Goal: Task Accomplishment & Management: Manage account settings

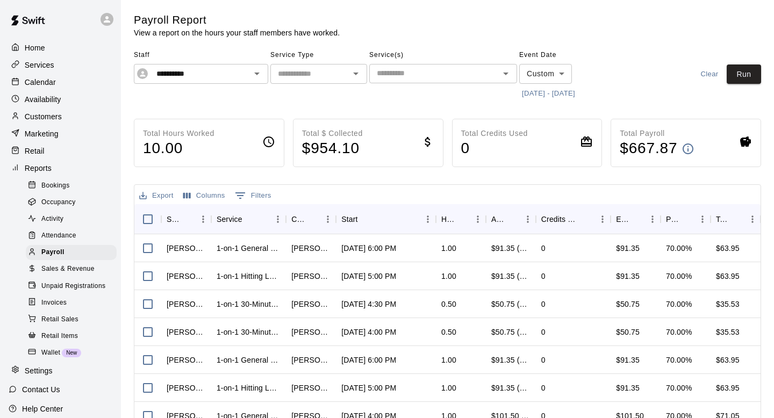
scroll to position [137, 0]
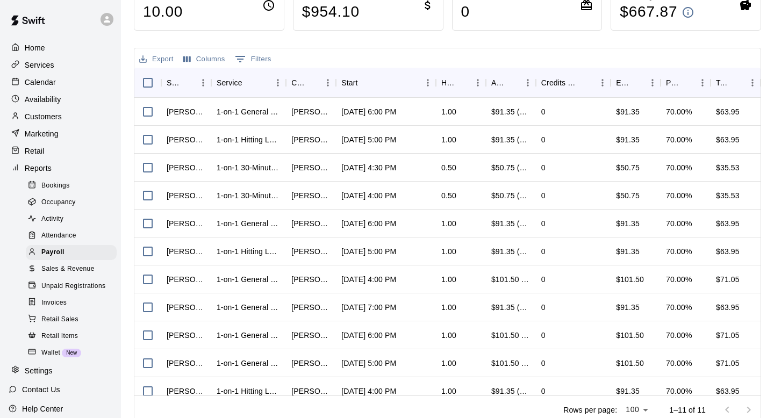
click at [30, 84] on p "Calendar" at bounding box center [40, 82] width 31 height 11
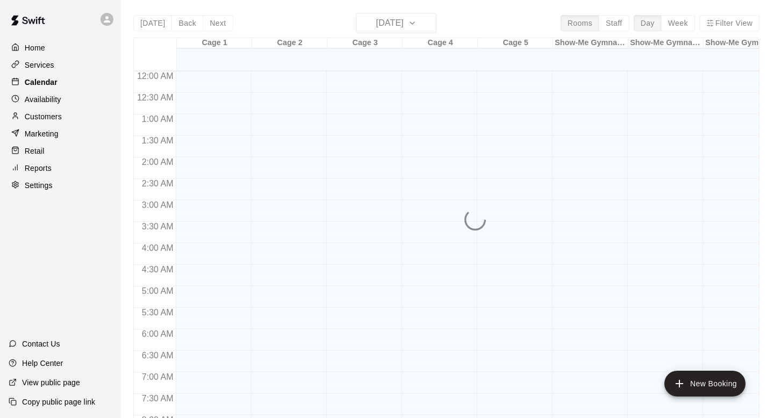
scroll to position [546, 0]
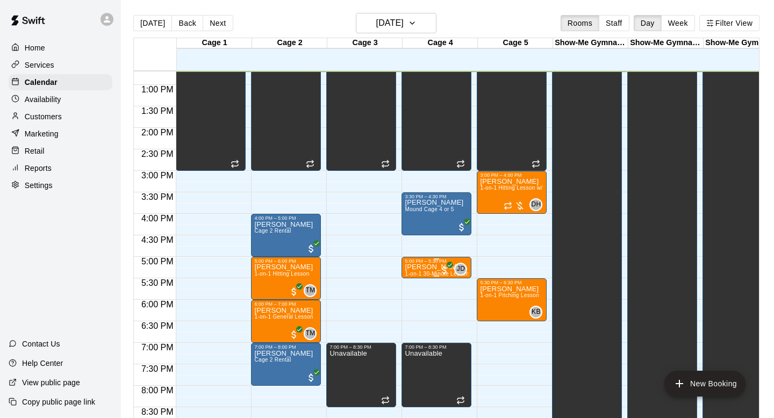
click at [414, 263] on div "5:00 PM – 5:30 PM" at bounding box center [436, 261] width 63 height 5
click at [414, 294] on img "edit" at bounding box center [416, 295] width 12 height 12
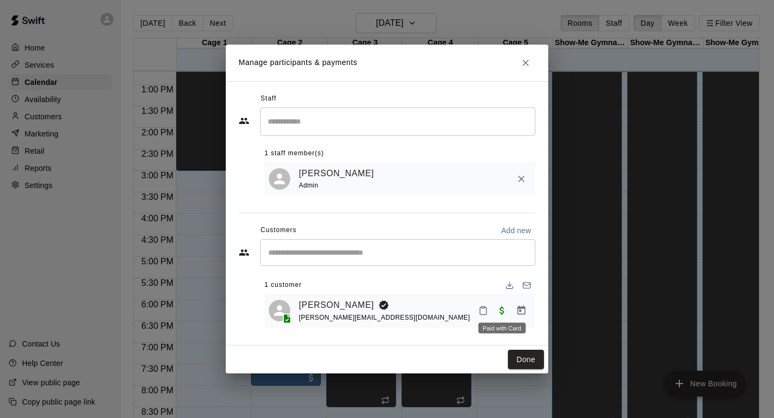
click at [497, 309] on span "Paid with Card" at bounding box center [501, 310] width 19 height 9
click at [504, 312] on span "Paid with Card" at bounding box center [501, 310] width 19 height 9
click at [483, 311] on icon "Mark attendance" at bounding box center [483, 311] width 10 height 10
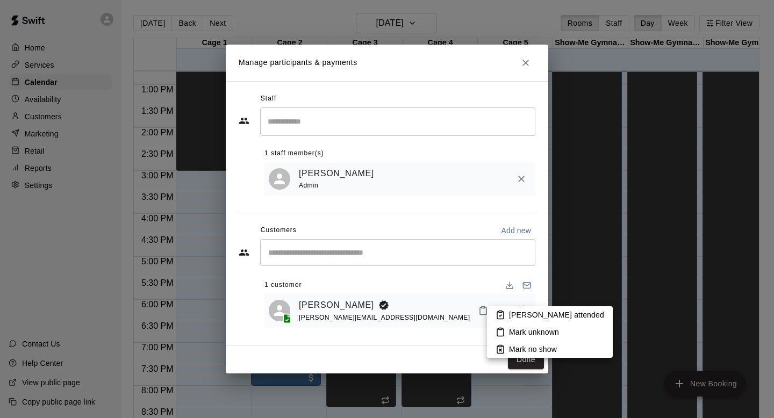
click at [462, 323] on div at bounding box center [387, 209] width 774 height 418
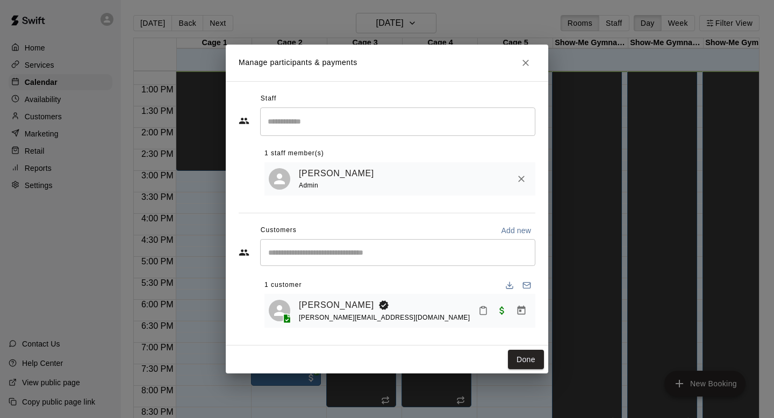
click at [522, 308] on icon "Manage bookings & payment" at bounding box center [522, 310] width 8 height 9
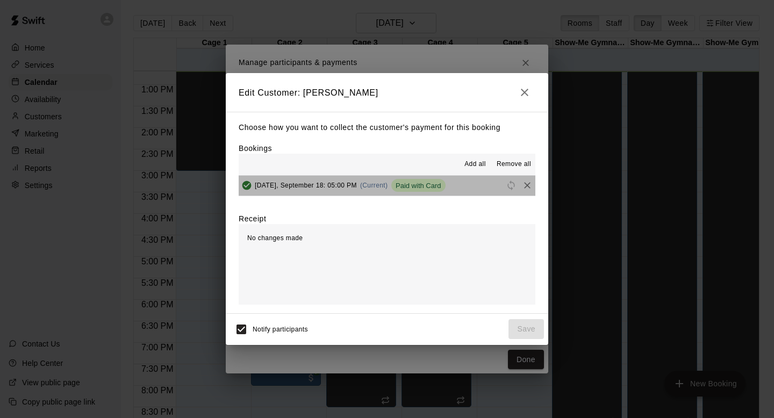
click at [469, 187] on button "[DATE], September 18: 05:00 PM (Current) Paid with Card" at bounding box center [387, 186] width 297 height 20
click at [380, 190] on div "[DATE], September 18: 05:00 PM (Current) Paid with Card" at bounding box center [342, 185] width 207 height 16
click at [338, 188] on span "[DATE], September 18: 05:00 PM" at bounding box center [306, 186] width 102 height 8
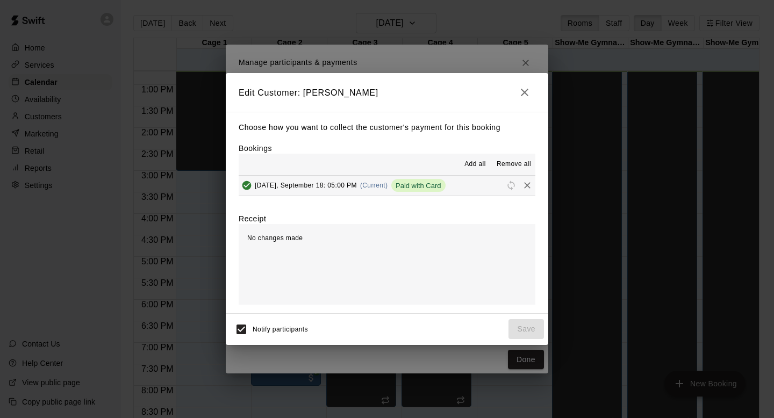
click at [525, 87] on icon "button" at bounding box center [524, 92] width 13 height 13
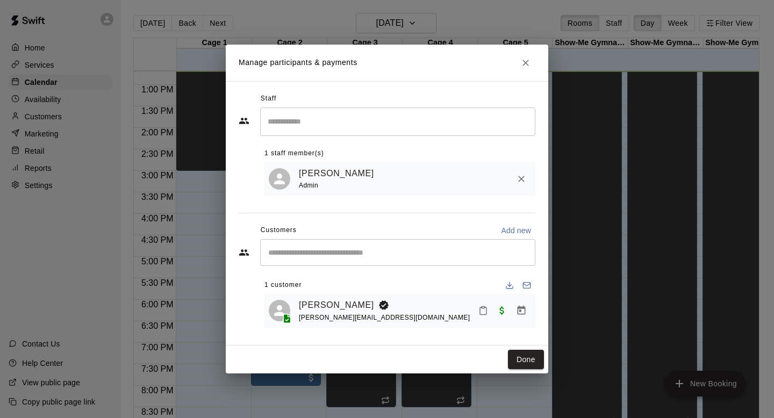
click at [528, 63] on icon "Close" at bounding box center [525, 63] width 11 height 11
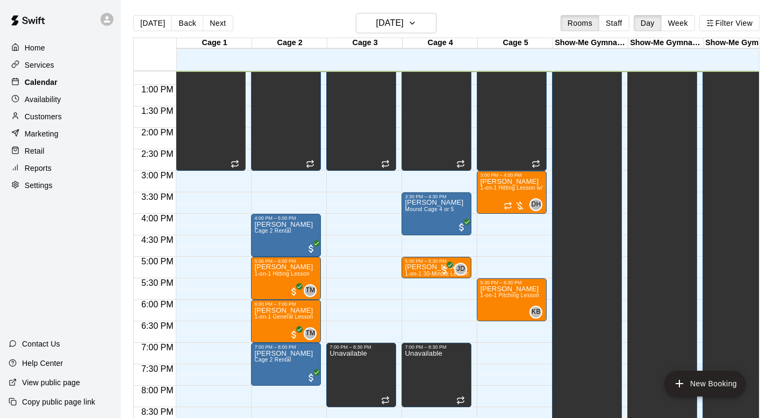
click at [71, 81] on div "Calendar" at bounding box center [61, 82] width 104 height 16
click at [44, 100] on p "Availability" at bounding box center [43, 99] width 37 height 11
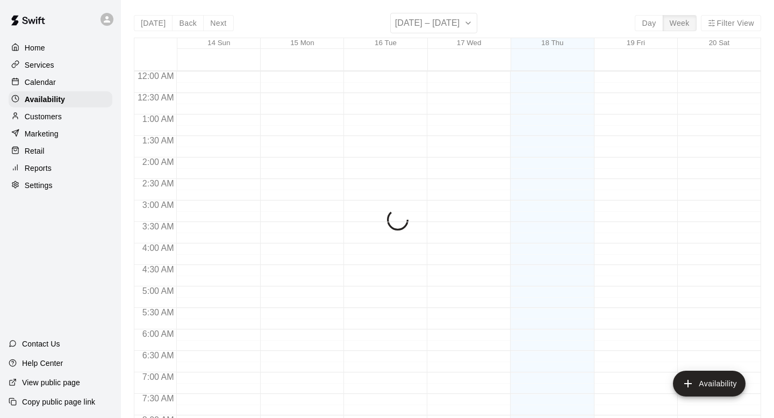
scroll to position [546, 0]
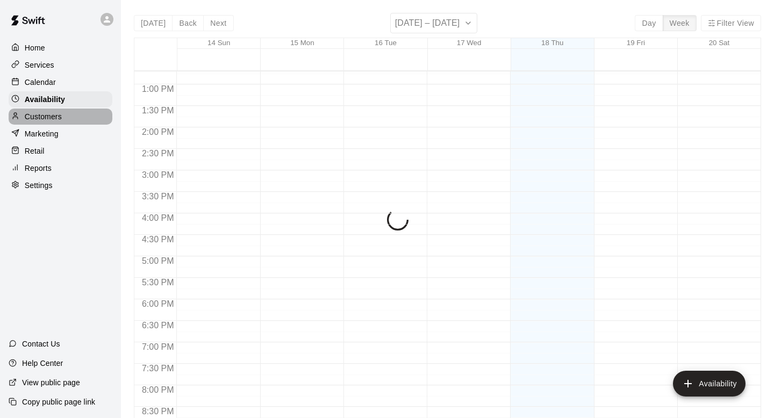
click at [43, 117] on p "Customers" at bounding box center [43, 116] width 37 height 11
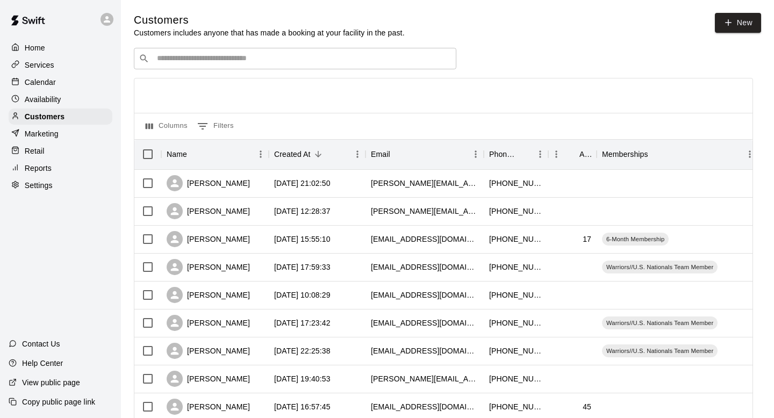
click at [234, 64] on div "​ ​" at bounding box center [295, 59] width 323 height 22
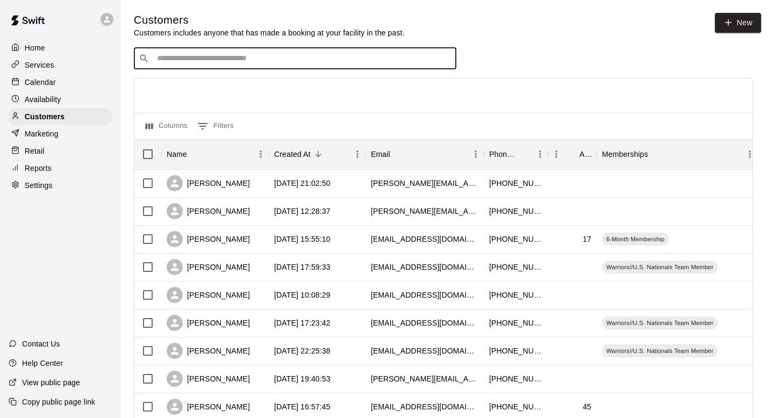
click at [236, 97] on div at bounding box center [443, 95] width 618 height 34
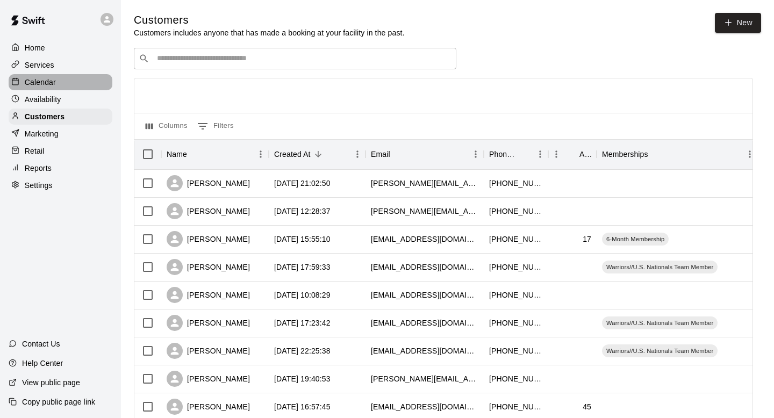
click at [58, 75] on div "Calendar" at bounding box center [61, 82] width 104 height 16
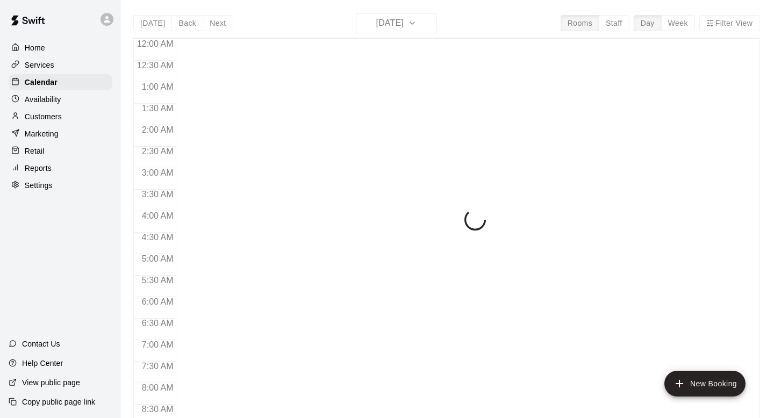
scroll to position [553, 0]
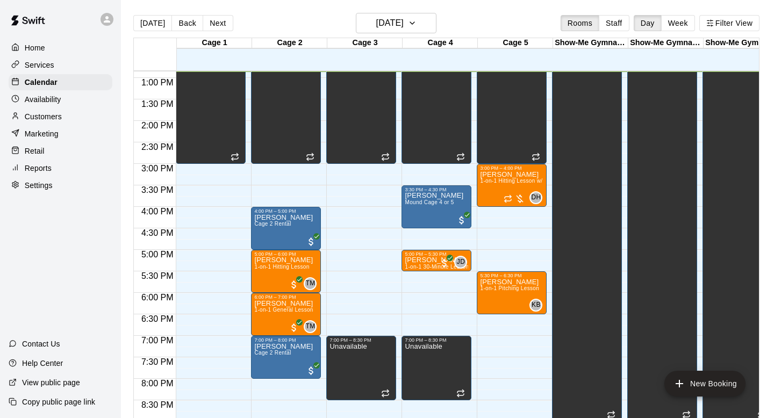
click at [397, 37] on div "[DATE] Back [DATE][DATE] Rooms Staff Day Week Filter View" at bounding box center [446, 25] width 626 height 25
click at [397, 26] on h6 "[DATE]" at bounding box center [389, 23] width 27 height 15
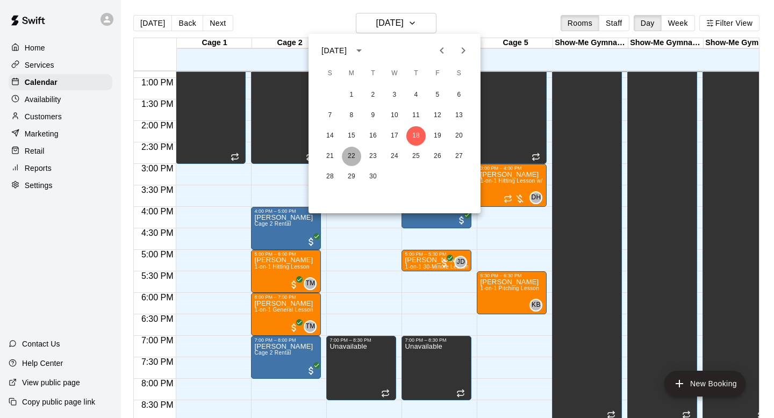
click at [353, 152] on button "22" at bounding box center [351, 156] width 19 height 19
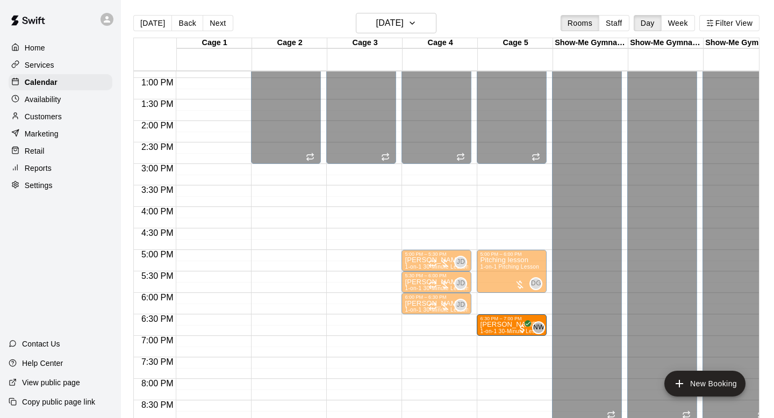
drag, startPoint x: 417, startPoint y: 326, endPoint x: 496, endPoint y: 331, distance: 79.2
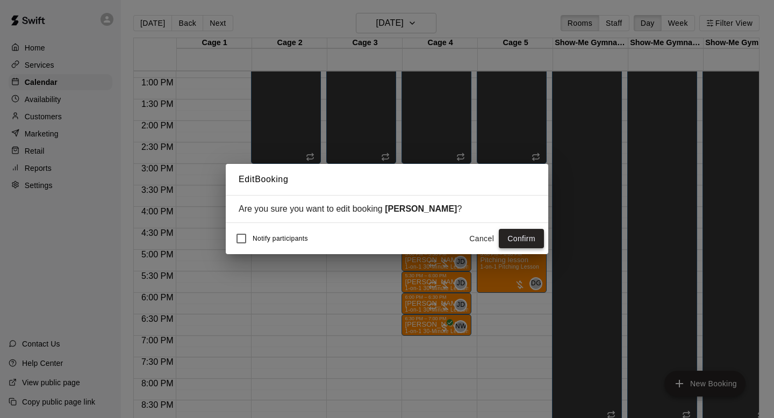
click at [528, 241] on button "Confirm" at bounding box center [521, 239] width 45 height 20
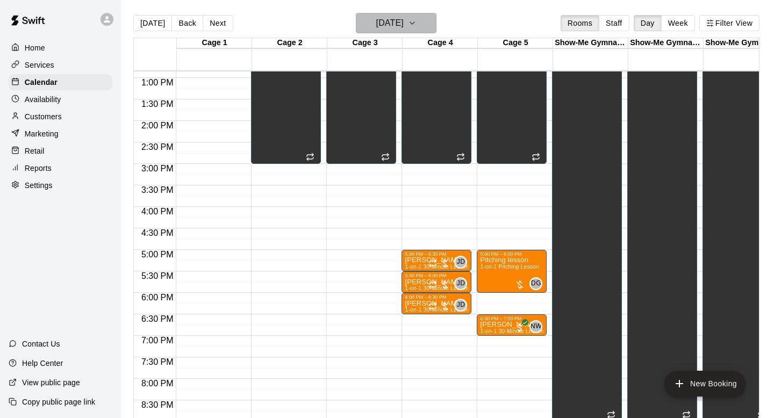
click at [386, 22] on h6 "[DATE]" at bounding box center [389, 23] width 27 height 15
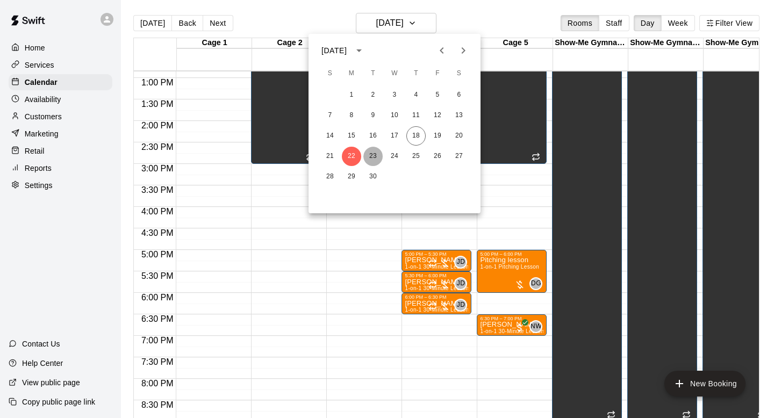
click at [375, 151] on button "23" at bounding box center [372, 156] width 19 height 19
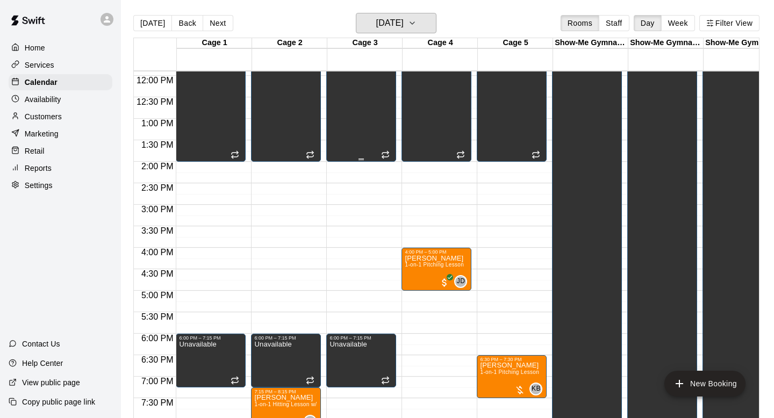
scroll to position [512, 0]
click at [373, 11] on main "[DATE] Back [DATE][DATE] Rooms Staff Day Week Filter View Cage 1 23 Tue Cage 2 …" at bounding box center [447, 217] width 653 height 435
click at [376, 23] on h6 "[DATE]" at bounding box center [389, 23] width 27 height 15
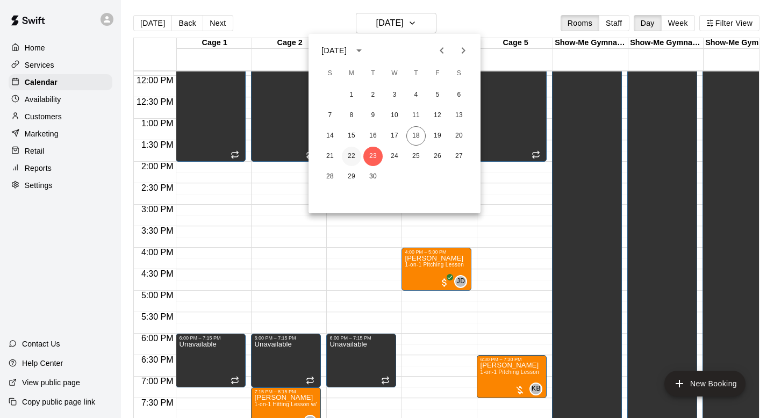
click at [349, 153] on button "22" at bounding box center [351, 156] width 19 height 19
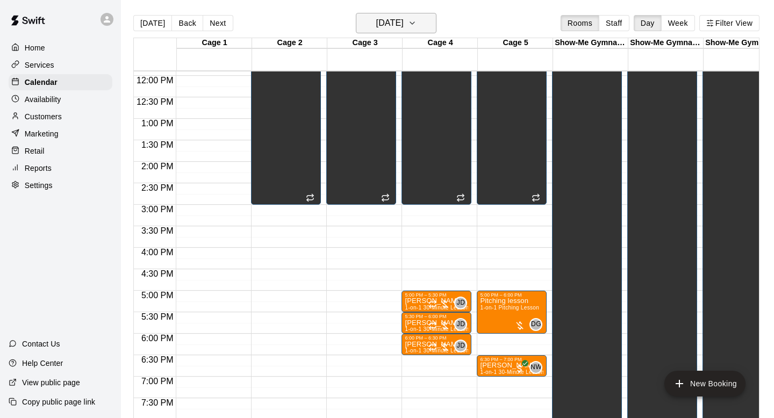
click at [403, 23] on h6 "[DATE]" at bounding box center [389, 23] width 27 height 15
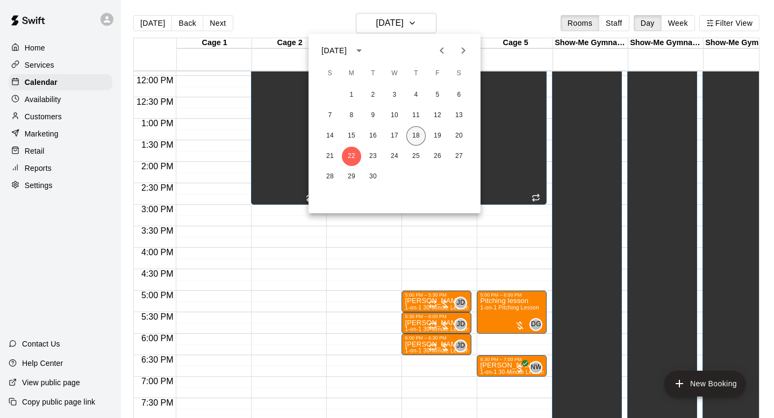
click at [415, 135] on button "18" at bounding box center [415, 135] width 19 height 19
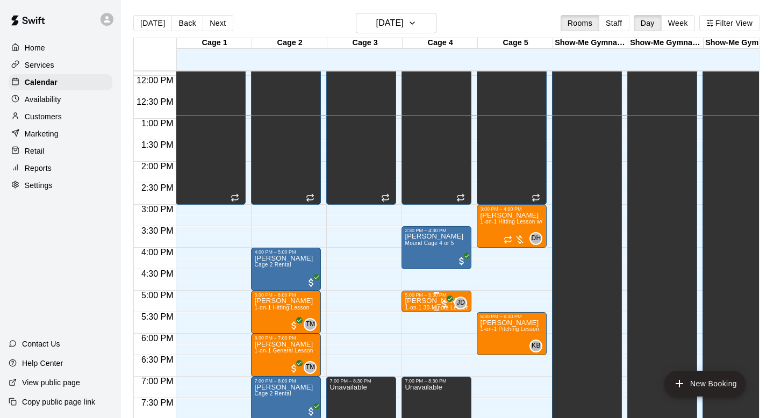
click at [416, 301] on p "[PERSON_NAME]" at bounding box center [436, 301] width 63 height 0
click at [415, 318] on icon "edit" at bounding box center [416, 312] width 13 height 13
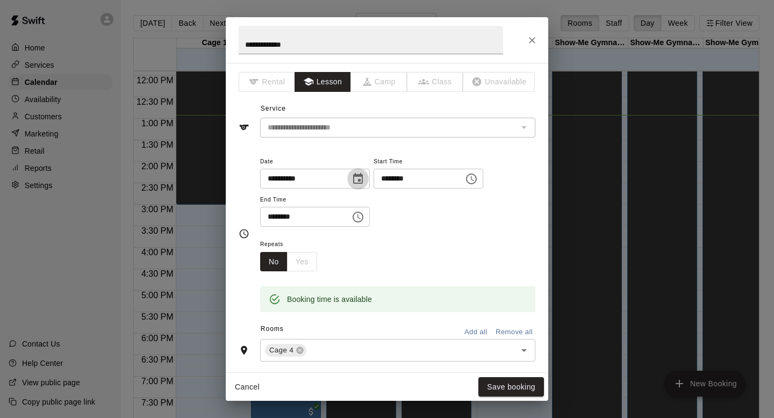
click at [356, 176] on icon "Choose date, selected date is Sep 18, 2025" at bounding box center [358, 179] width 13 height 13
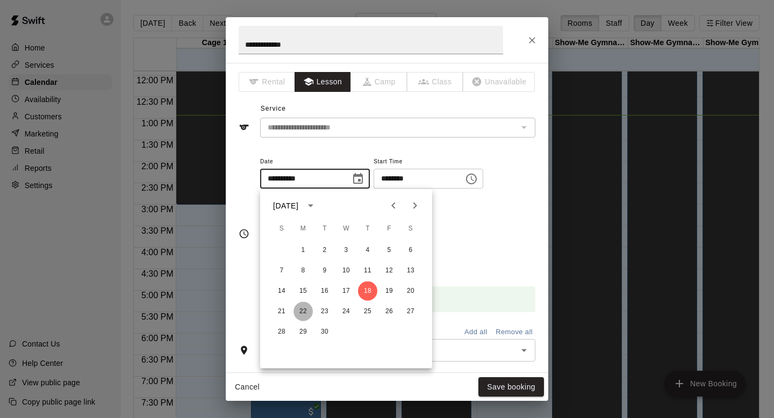
click at [302, 304] on button "22" at bounding box center [302, 311] width 19 height 19
type input "**********"
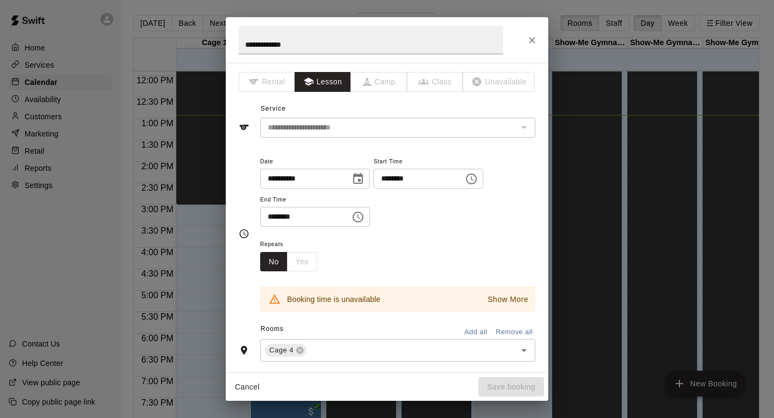
click at [396, 181] on input "********" at bounding box center [415, 179] width 83 height 20
click at [389, 178] on input "********" at bounding box center [415, 179] width 83 height 20
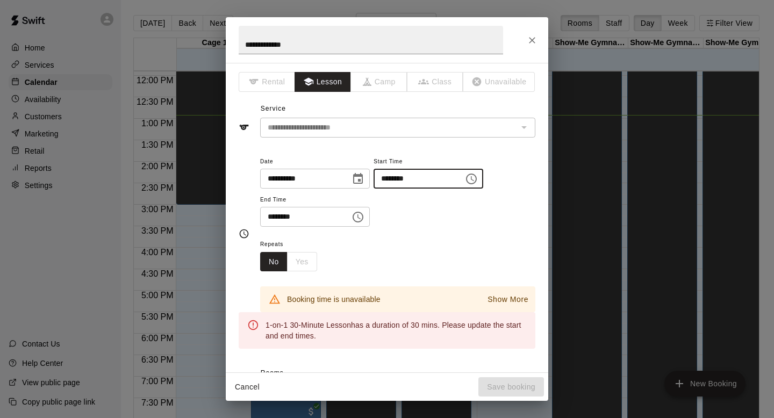
type input "********"
click at [418, 209] on div "**********" at bounding box center [397, 191] width 275 height 73
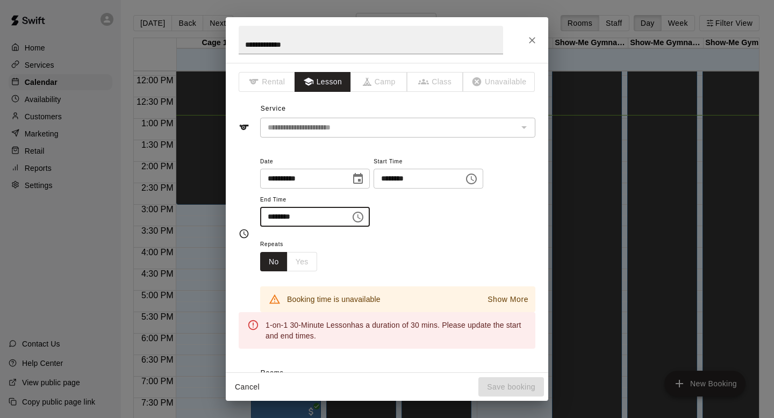
click at [324, 221] on input "********" at bounding box center [301, 217] width 83 height 20
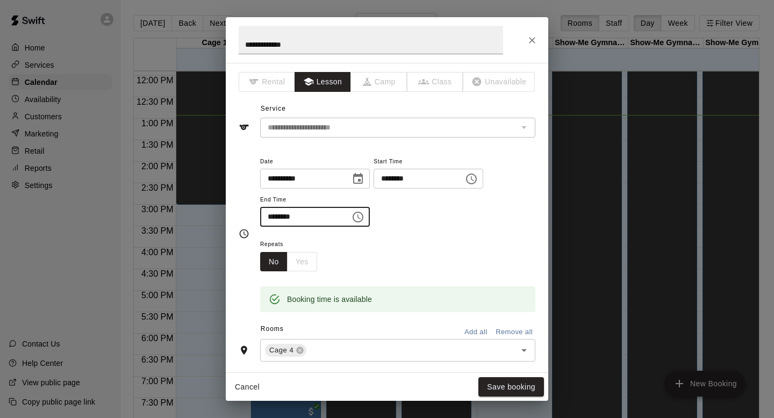
type input "********"
click at [392, 238] on div "Repeats No Yes" at bounding box center [397, 255] width 275 height 34
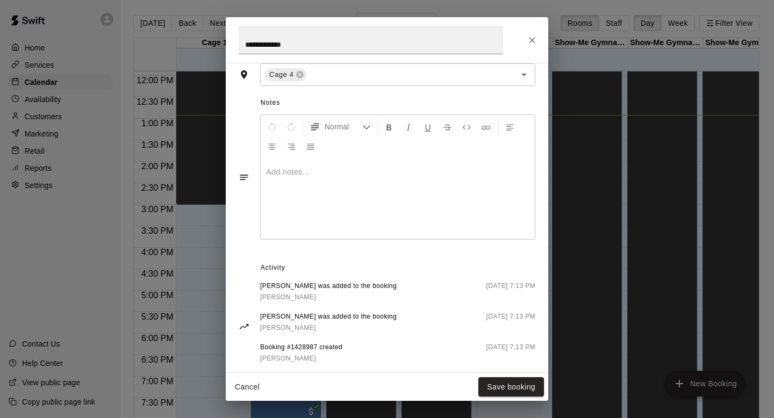
scroll to position [295, 0]
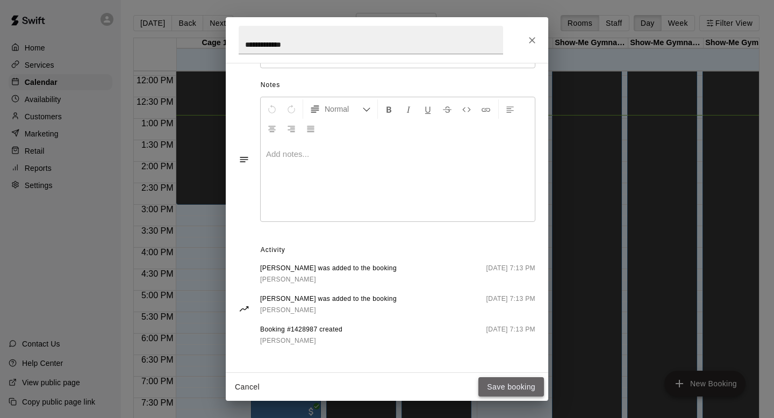
click at [495, 388] on button "Save booking" at bounding box center [511, 387] width 66 height 20
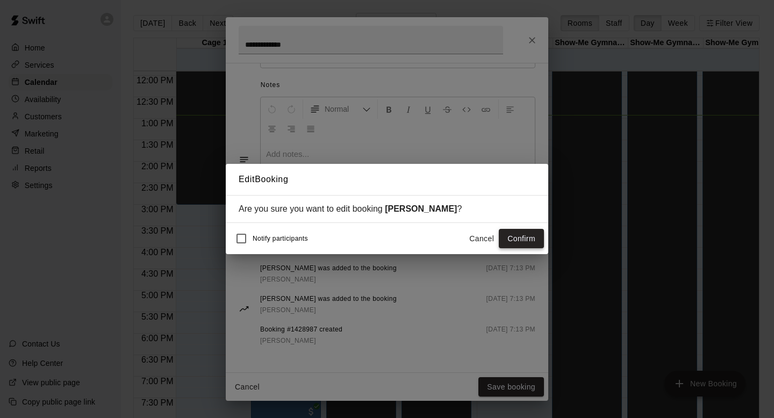
click at [513, 242] on button "Confirm" at bounding box center [521, 239] width 45 height 20
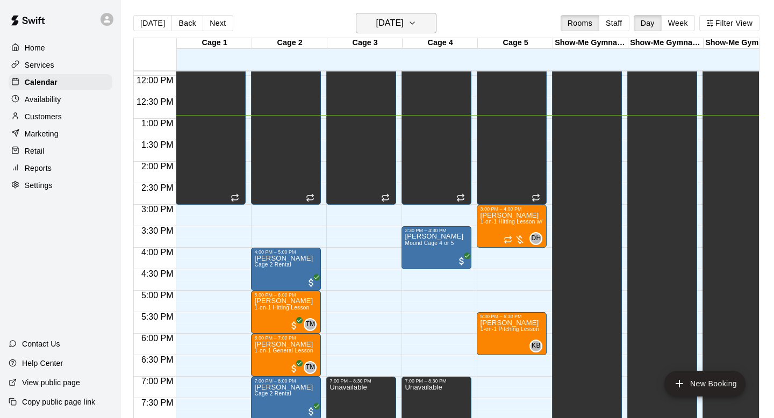
click at [404, 27] on h6 "[DATE]" at bounding box center [389, 23] width 27 height 15
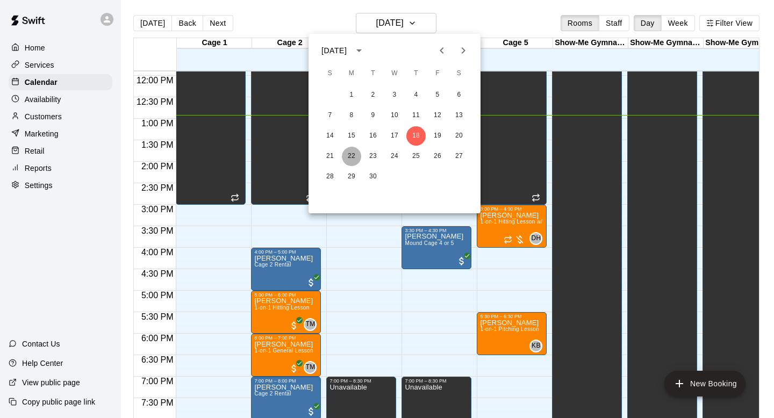
click at [352, 156] on button "22" at bounding box center [351, 156] width 19 height 19
